Goal: Transaction & Acquisition: Purchase product/service

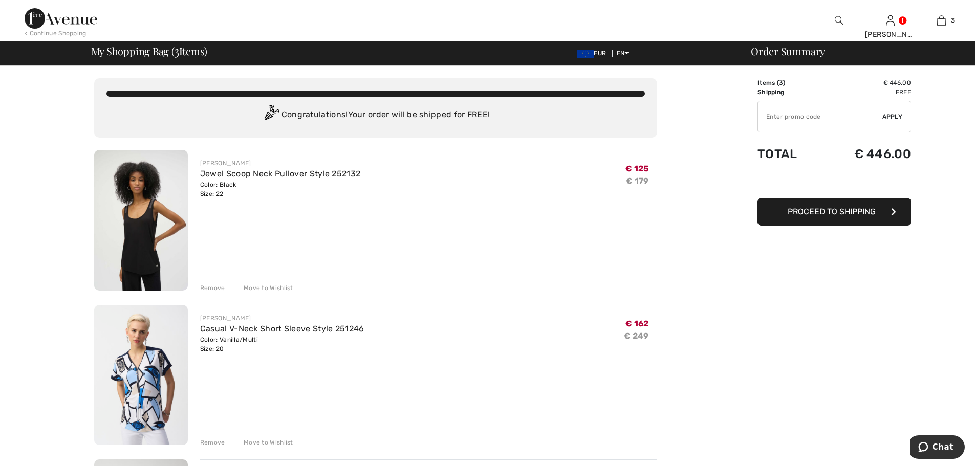
click at [843, 209] on span "Proceed to Shipping" at bounding box center [832, 212] width 88 height 10
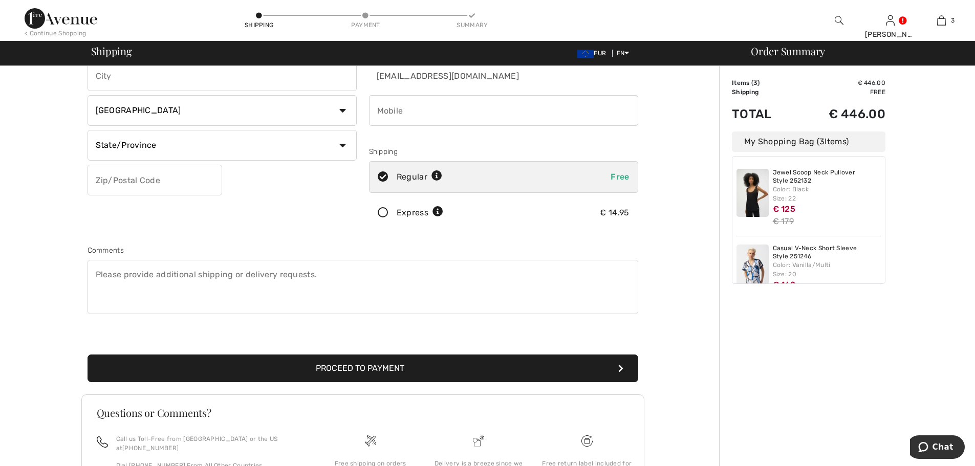
scroll to position [137, 0]
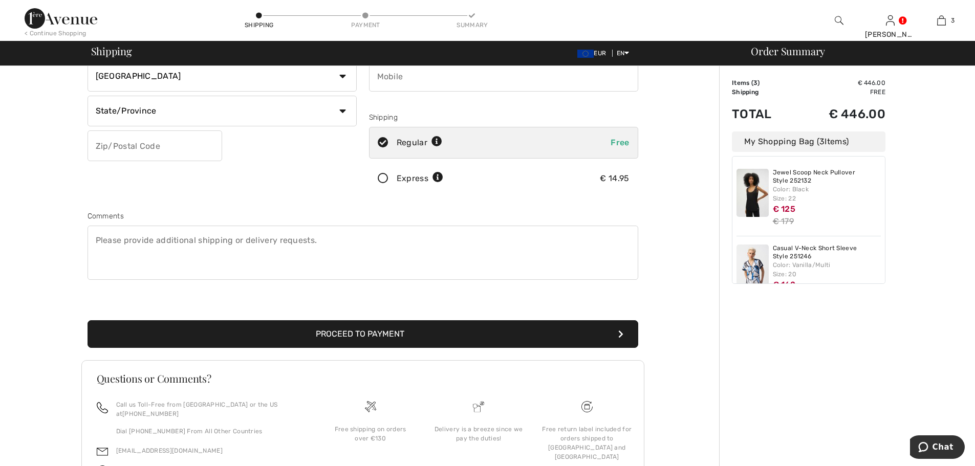
click at [384, 176] on icon at bounding box center [383, 179] width 27 height 11
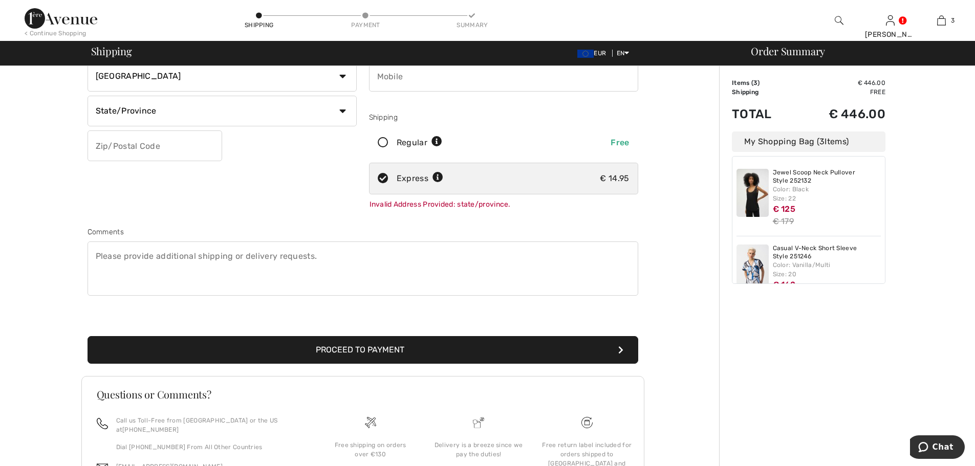
click at [377, 346] on button "Proceed to Payment" at bounding box center [363, 350] width 551 height 28
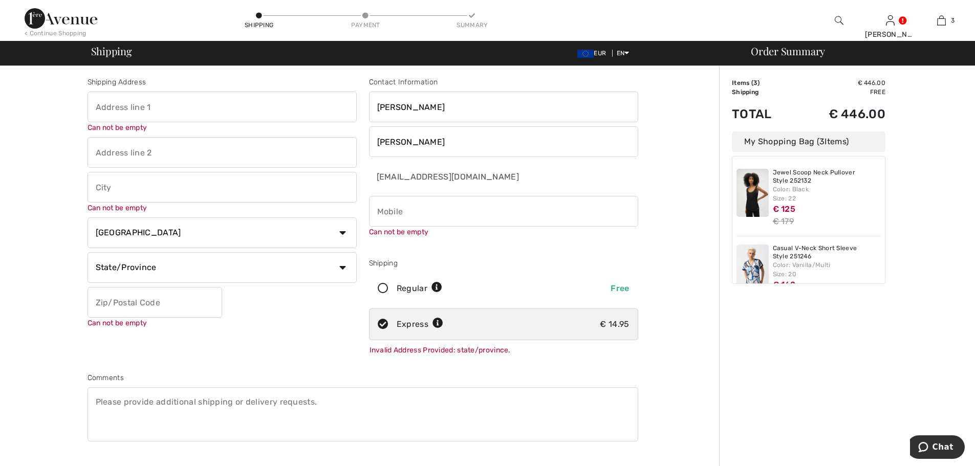
scroll to position [0, 0]
click at [120, 104] on input "text" at bounding box center [222, 108] width 269 height 31
type input "tinnecarrig"
click at [98, 149] on input "text" at bounding box center [222, 148] width 269 height 31
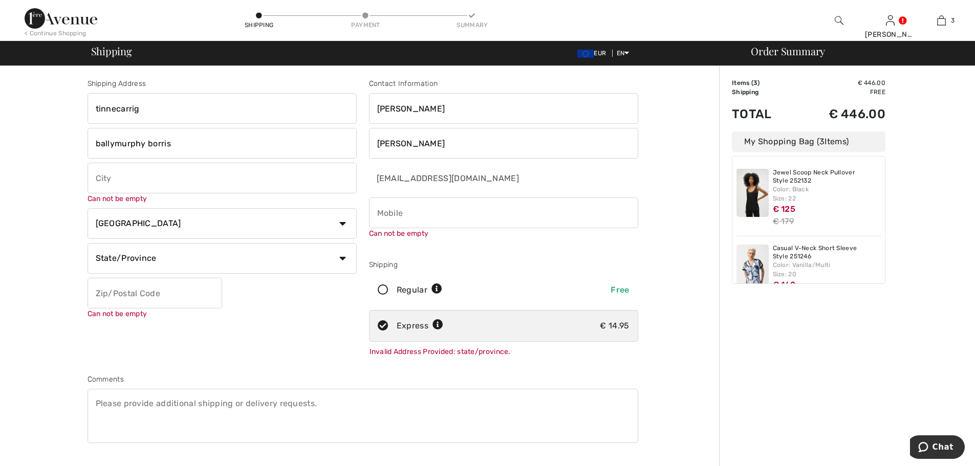
type input "ballymurphy borris"
drag, startPoint x: 116, startPoint y: 179, endPoint x: 176, endPoint y: 162, distance: 62.2
click at [136, 170] on input "text" at bounding box center [222, 178] width 269 height 31
type input "co carlow"
click at [343, 226] on select "Country Canada United States Afghanistan Aland Islands Albania Algeria American…" at bounding box center [222, 213] width 269 height 31
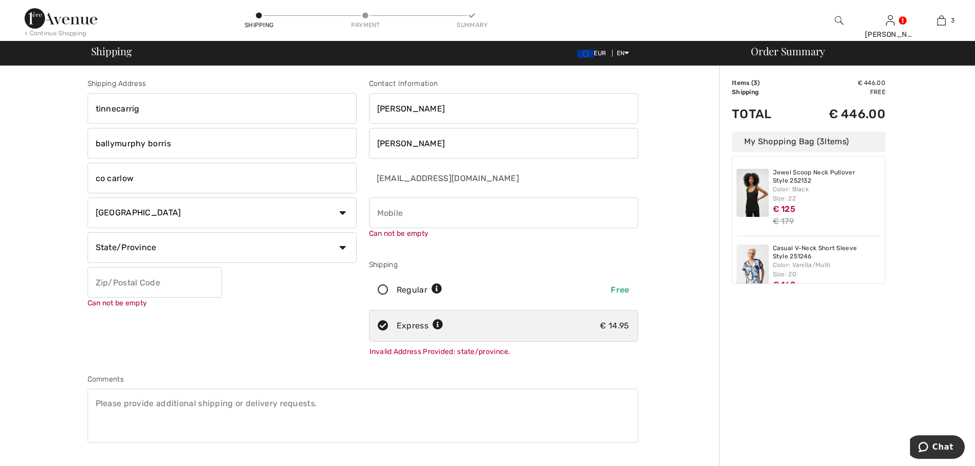
select select "IE"
click at [88, 198] on select "Country Canada United States Afghanistan Aland Islands Albania Algeria American…" at bounding box center [222, 213] width 269 height 31
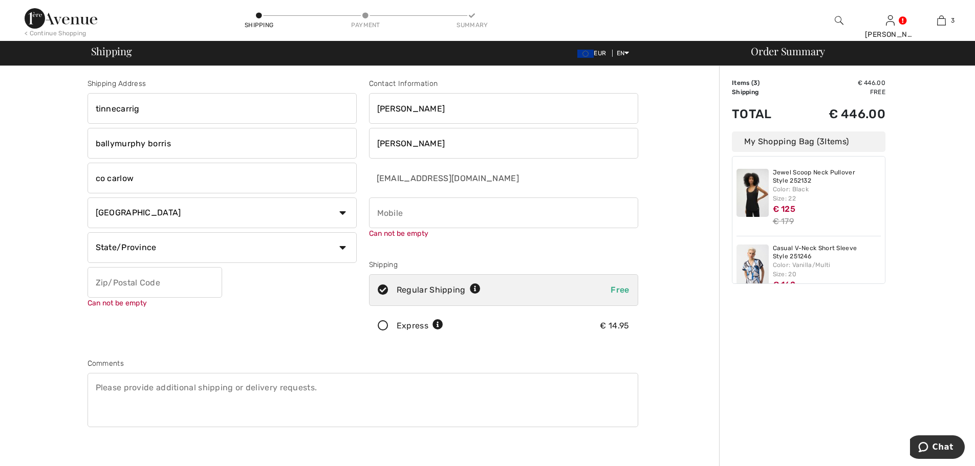
click at [340, 246] on select "State/Province Carlow Cavan Clare Cork Donegal Dublin Galway Kerry Kildare Kilk…" at bounding box center [222, 247] width 269 height 31
select select "CA"
click at [88, 232] on select "State/Province Carlow Cavan Clare Cork Donegal Dublin Galway Kerry Kildare Kilk…" at bounding box center [222, 247] width 269 height 31
drag, startPoint x: 99, startPoint y: 283, endPoint x: 105, endPoint y: 282, distance: 6.3
click at [100, 283] on input "text" at bounding box center [155, 282] width 135 height 31
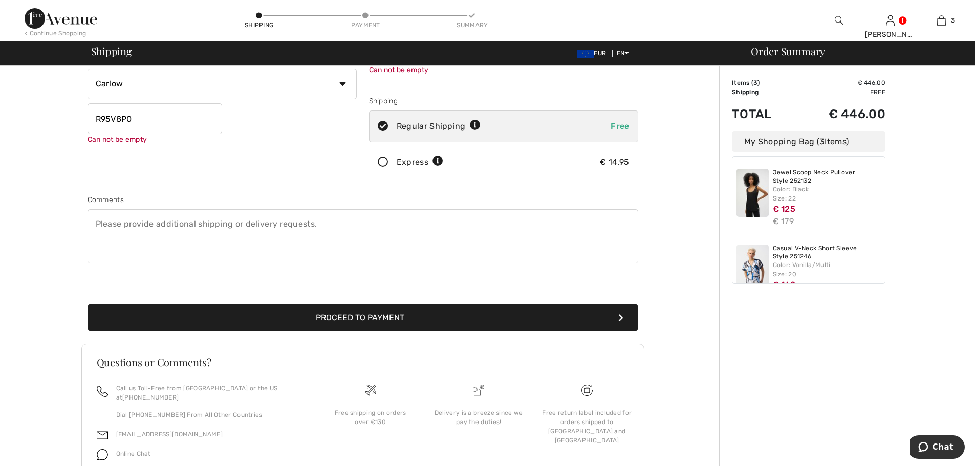
scroll to position [177, 0]
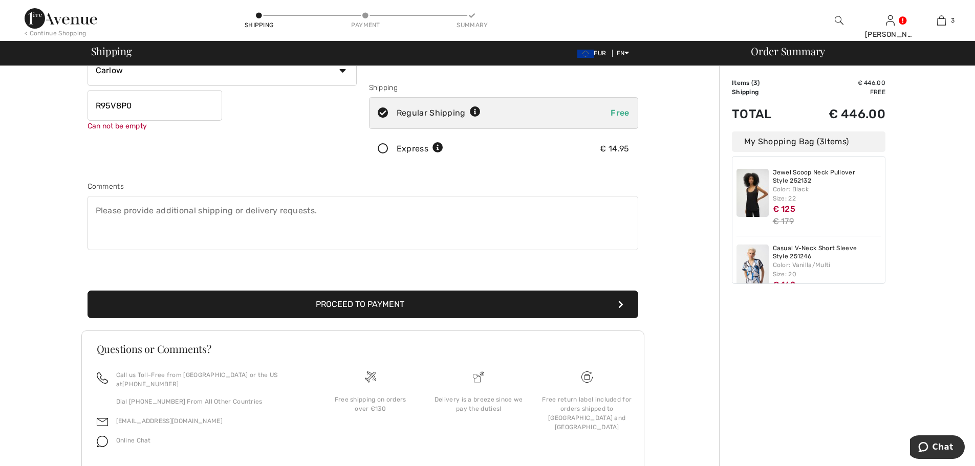
type input "R95V8P0"
click at [407, 304] on button "Proceed to Payment" at bounding box center [363, 305] width 551 height 28
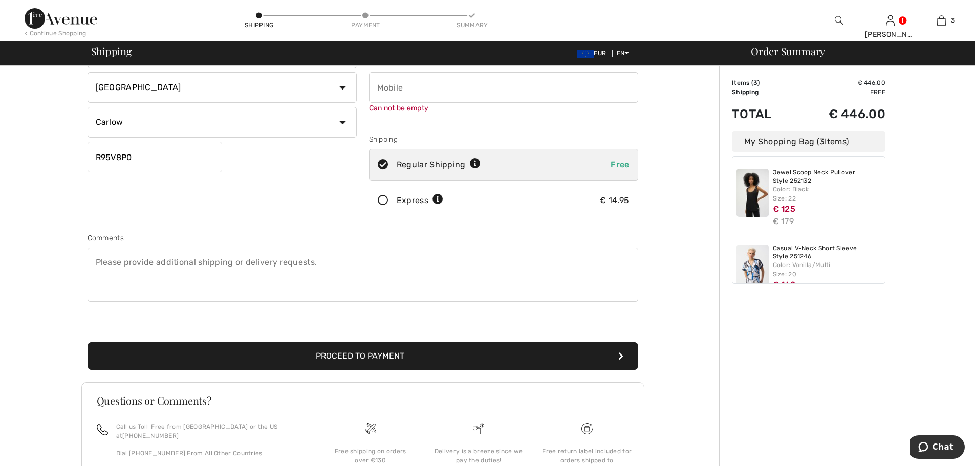
scroll to position [116, 0]
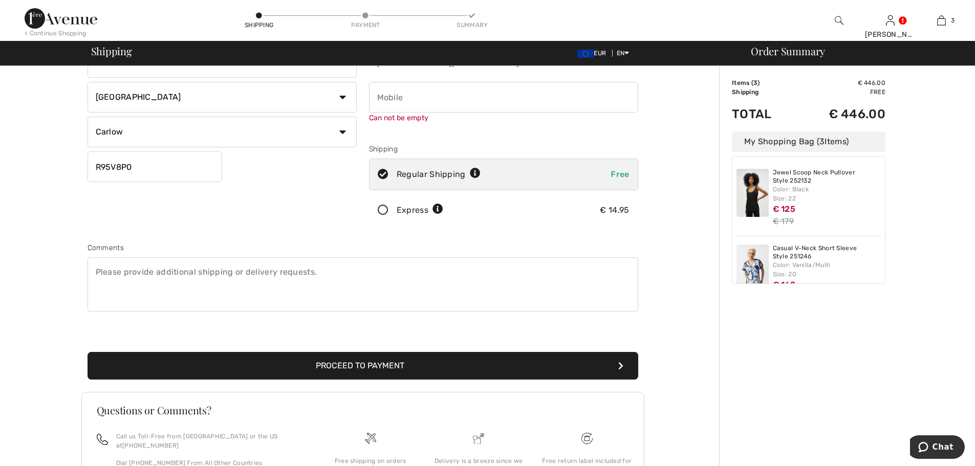
click at [395, 105] on input "phone" at bounding box center [503, 97] width 269 height 31
type input "0879354662"
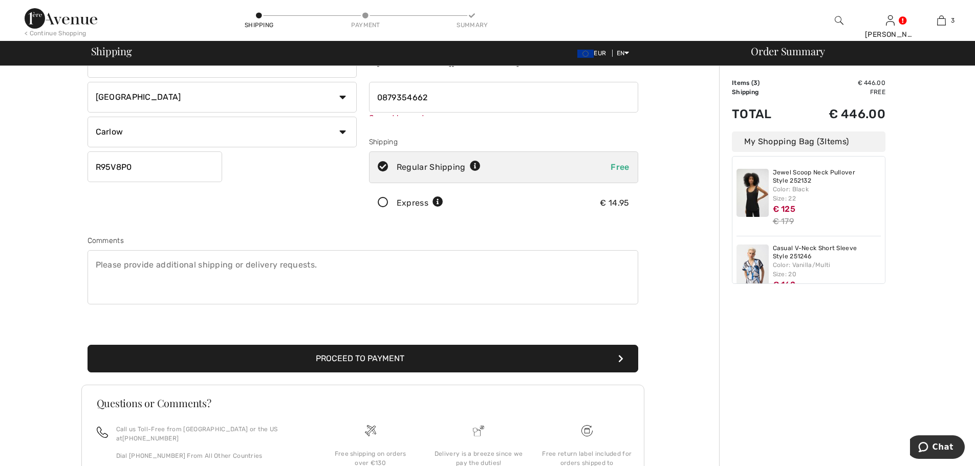
click at [379, 369] on button "Proceed to Payment" at bounding box center [363, 359] width 551 height 28
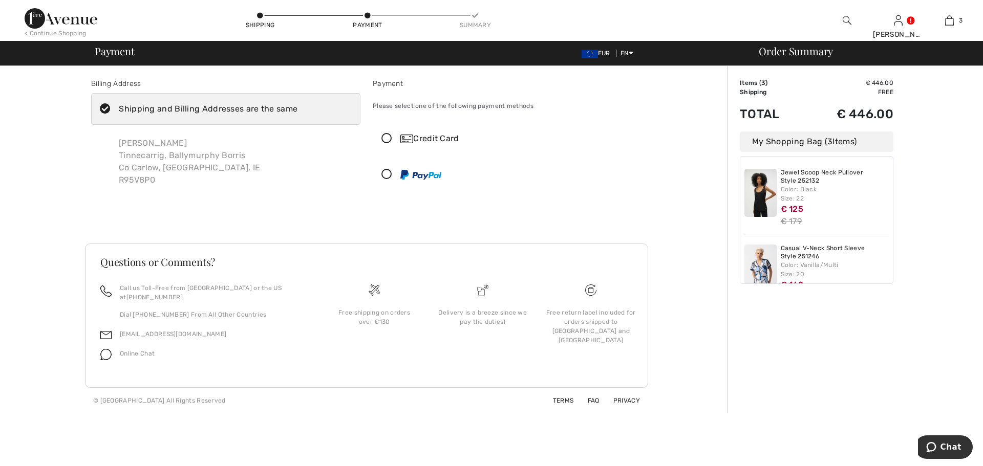
click at [976, 5] on div "< Continue Shopping Shipping Payment Summary Margaret Hi, Margaret! 445 Reward …" at bounding box center [491, 20] width 983 height 41
click at [386, 136] on icon at bounding box center [386, 139] width 27 height 11
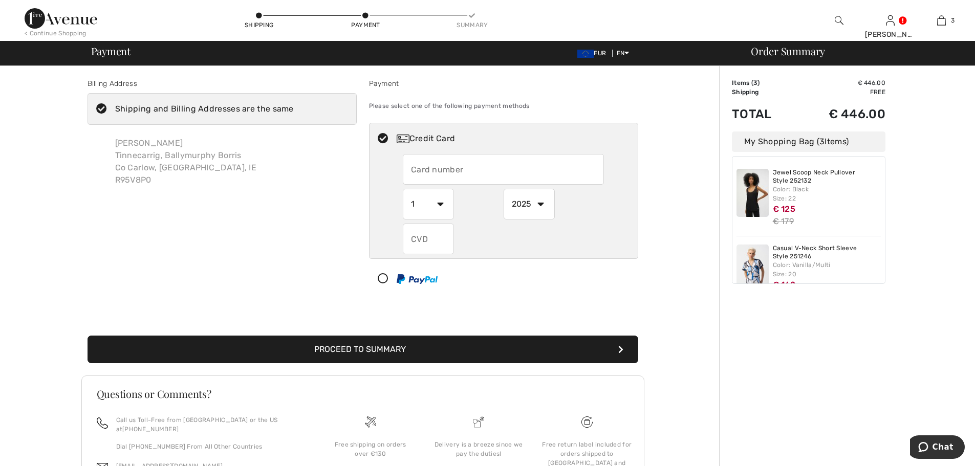
click at [412, 169] on input "text" at bounding box center [503, 169] width 201 height 31
type input "4319401205704602"
click at [440, 203] on select "1 2 3 4 5 6 7 8 9 10 11 12" at bounding box center [428, 204] width 51 height 31
select select "8"
click at [403, 189] on select "1 2 3 4 5 6 7 8 9 10 11 12" at bounding box center [428, 204] width 51 height 31
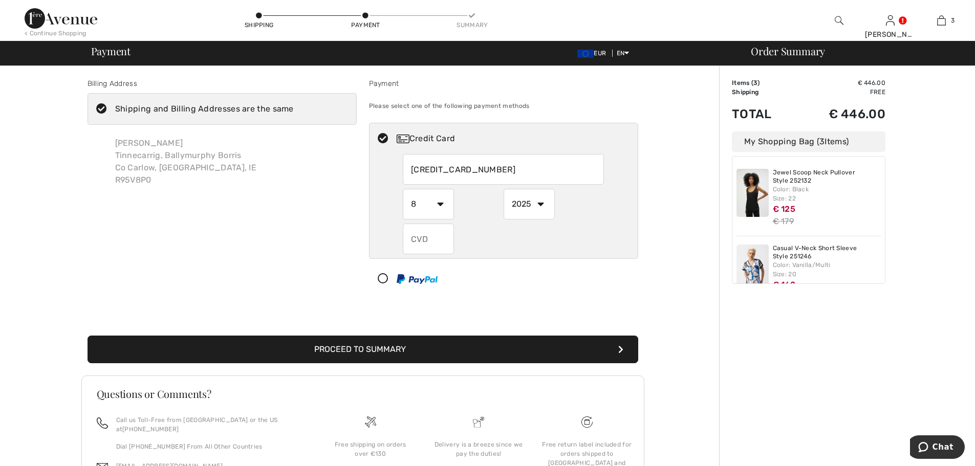
click at [541, 205] on select "2025 2026 2027 2028 2029 2030 2031 2032 2033 2034 2035" at bounding box center [529, 204] width 51 height 31
select select "2029"
click at [504, 189] on select "2025 2026 2027 2028 2029 2030 2031 2032 2033 2034 2035" at bounding box center [529, 204] width 51 height 31
click at [412, 241] on input "text" at bounding box center [428, 239] width 51 height 31
type input "513"
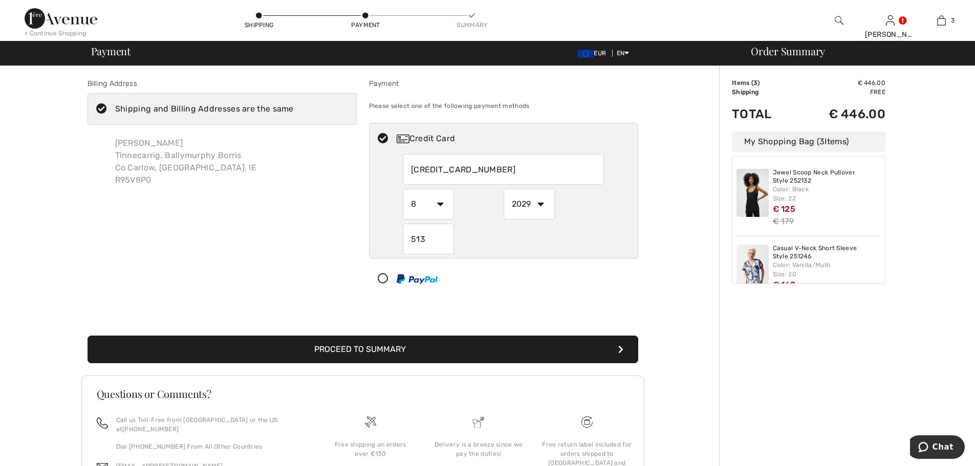
click at [403, 346] on button "Proceed to Summary" at bounding box center [363, 350] width 551 height 28
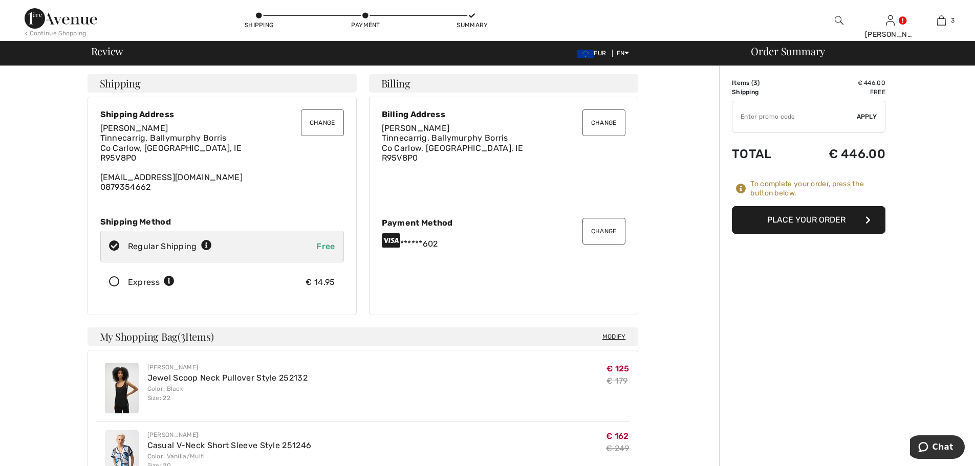
click at [800, 221] on button "Place Your Order" at bounding box center [809, 220] width 154 height 28
